Goal: Information Seeking & Learning: Find specific fact

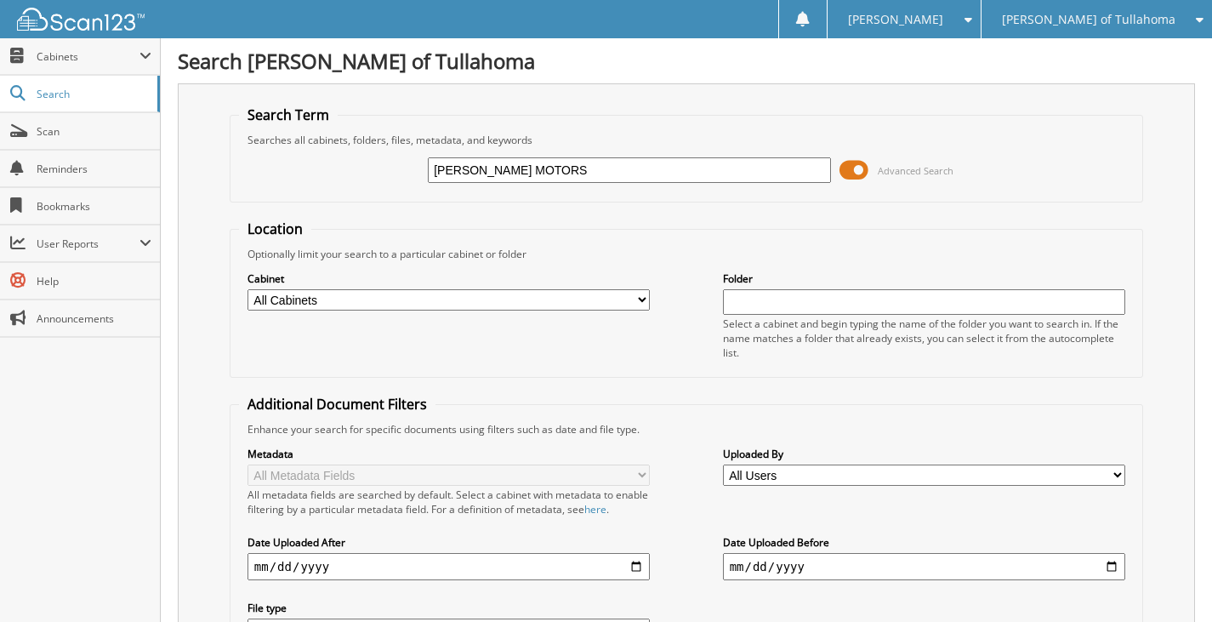
type input "[PERSON_NAME] MOTORS"
click at [507, 298] on select "All Cabinets ACCOUNTS PAYABLE AM CAR DEALS AM SERVICE CAR DEALS PARTS SERVICE RO" at bounding box center [448, 299] width 403 height 21
select select "21280"
click at [247, 289] on select "All Cabinets ACCOUNTS PAYABLE AM CAR DEALS AM SERVICE CAR DEALS PARTS SERVICE RO" at bounding box center [448, 299] width 403 height 21
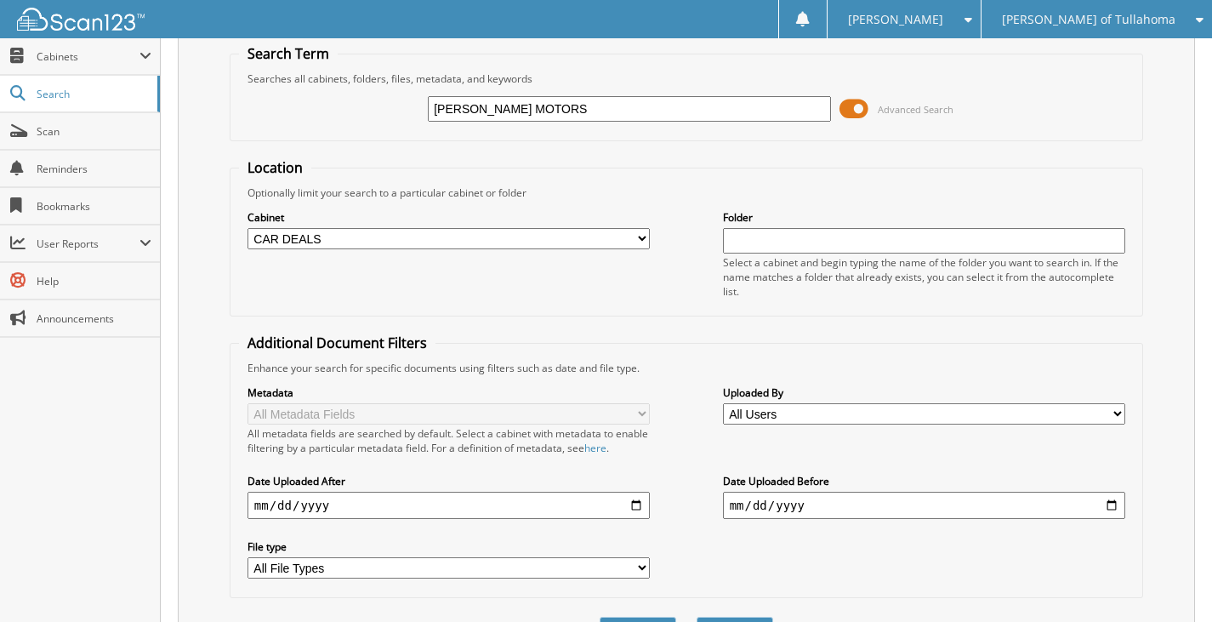
scroll to position [165, 0]
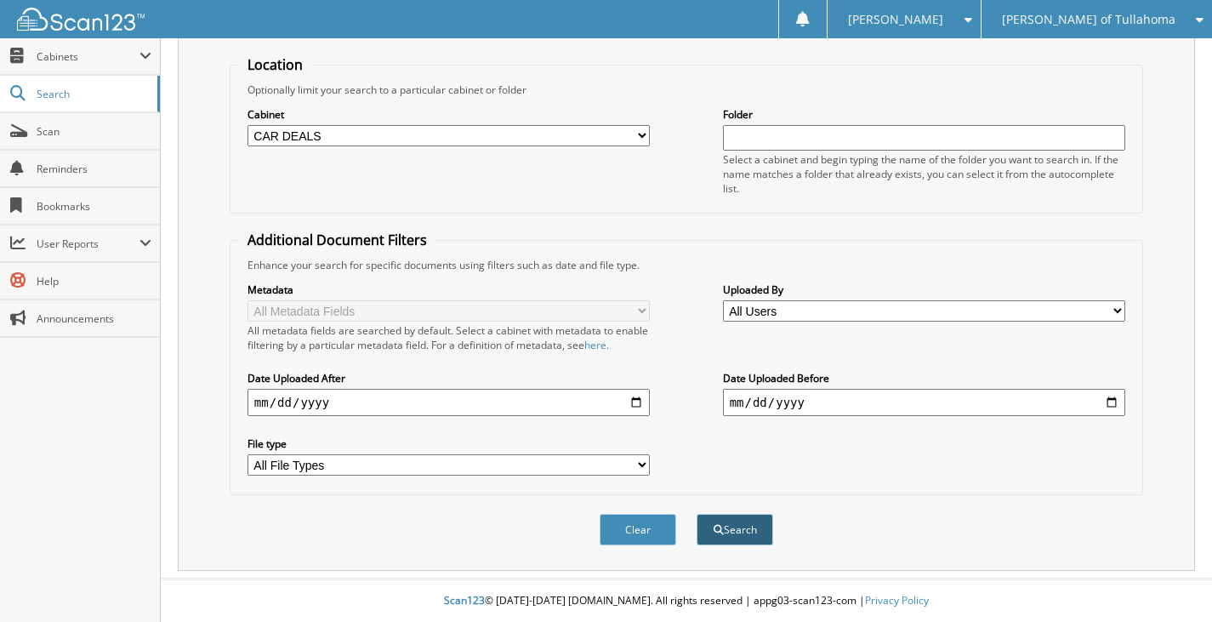
click at [722, 525] on button "Search" at bounding box center [734, 529] width 77 height 31
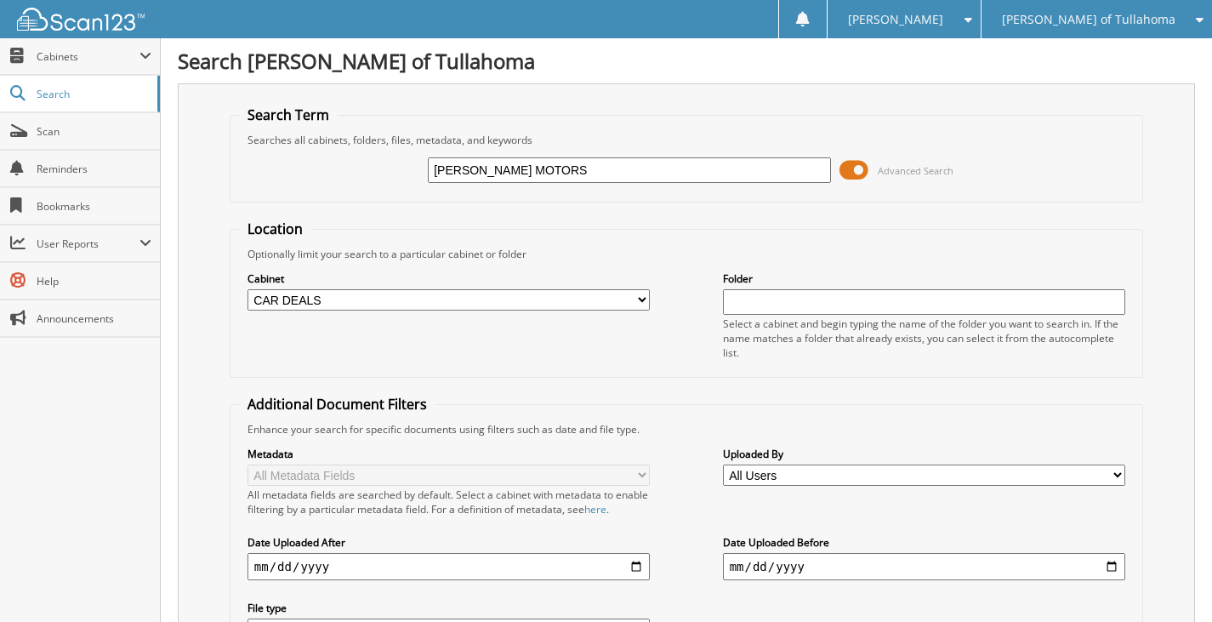
click at [552, 178] on input "[PERSON_NAME] MOTORS" at bounding box center [629, 170] width 403 height 26
type input "[PERSON_NAME] MOTOR"
click at [705, 217] on form "Search Term Searches all cabinets, folders, files, metadata, and keywords [PERS…" at bounding box center [686, 416] width 913 height 622
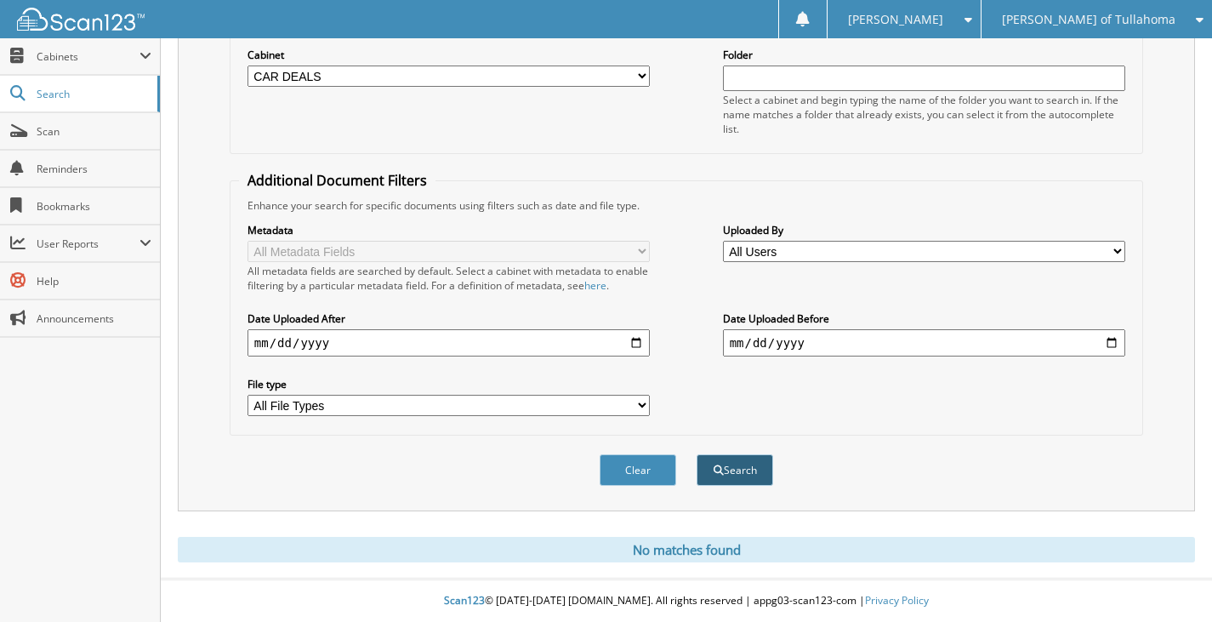
click at [704, 465] on button "Search" at bounding box center [734, 469] width 77 height 31
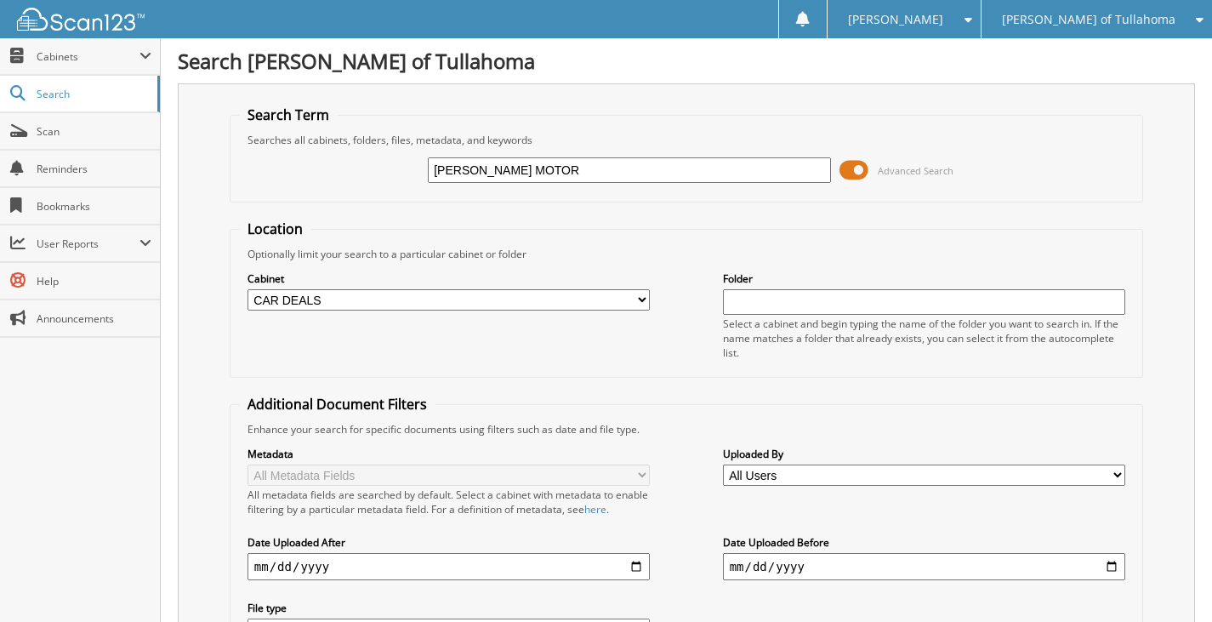
click at [1091, 23] on span "[PERSON_NAME] of Tullahoma" at bounding box center [1088, 19] width 173 height 10
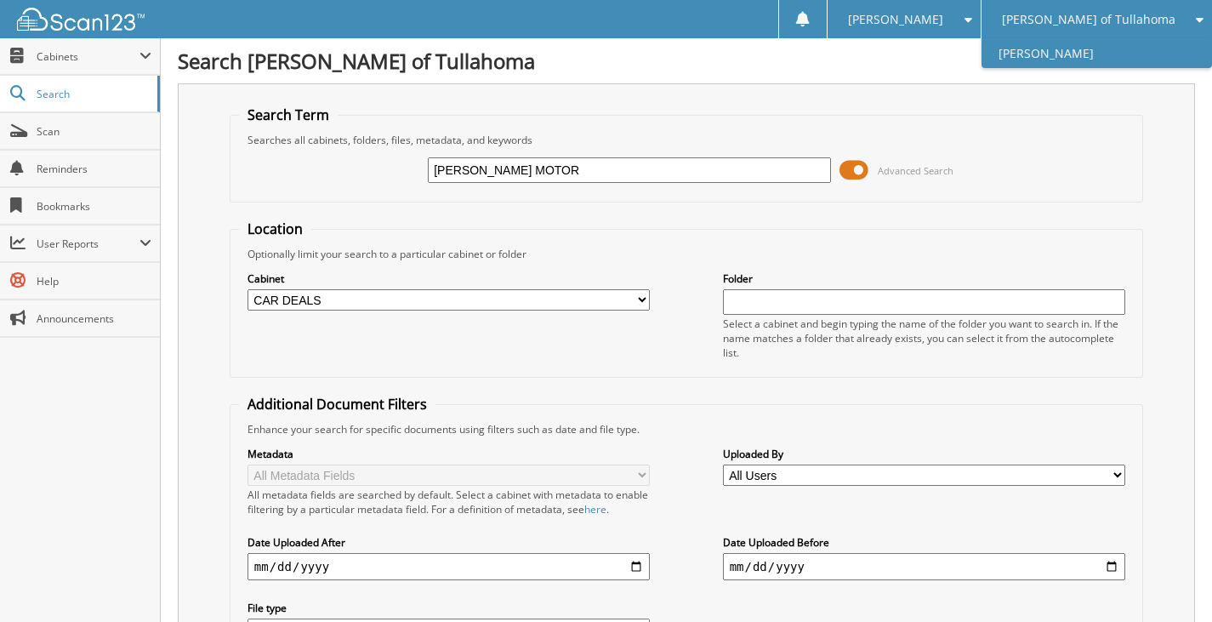
click at [1077, 54] on link "[PERSON_NAME]" at bounding box center [1096, 53] width 231 height 30
